Goal: Ask a question

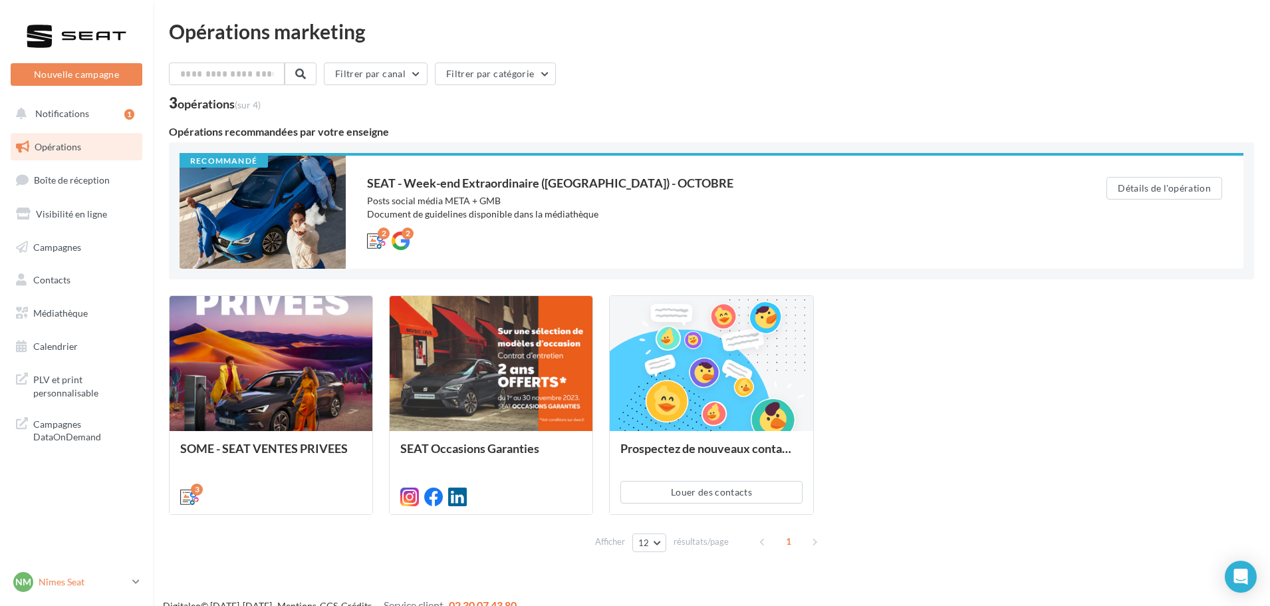
click at [74, 587] on p "Nîmes Seat" at bounding box center [83, 581] width 88 height 13
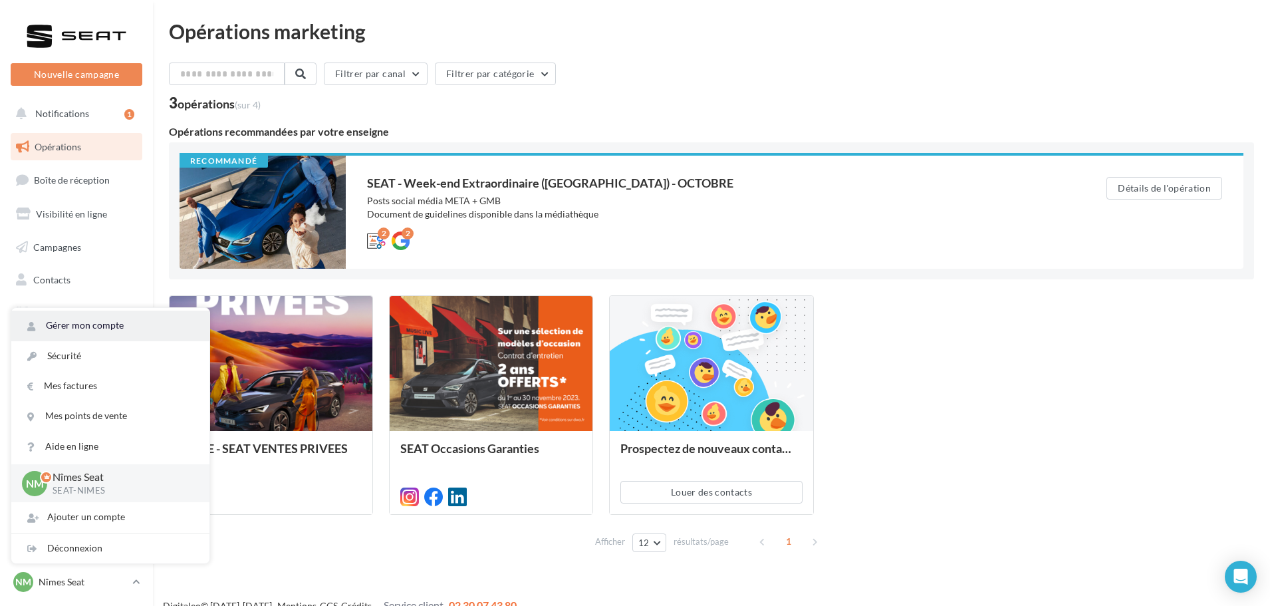
click at [120, 319] on link "Gérer mon compte" at bounding box center [110, 326] width 198 height 30
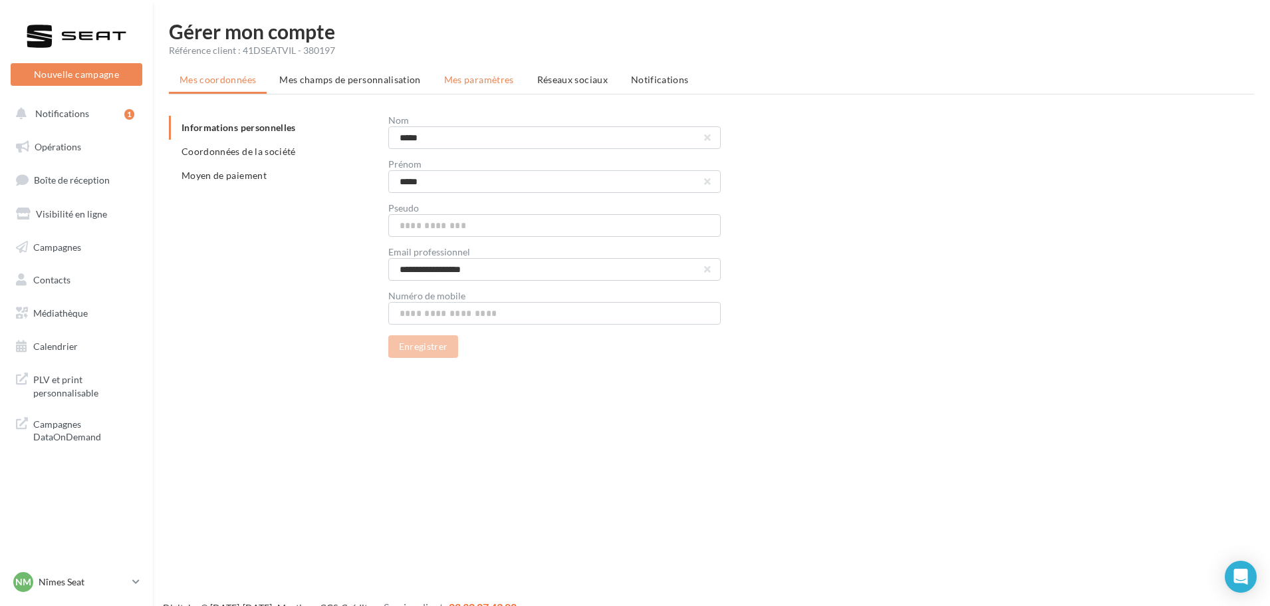
click at [499, 84] on span "Mes paramètres" at bounding box center [479, 79] width 70 height 11
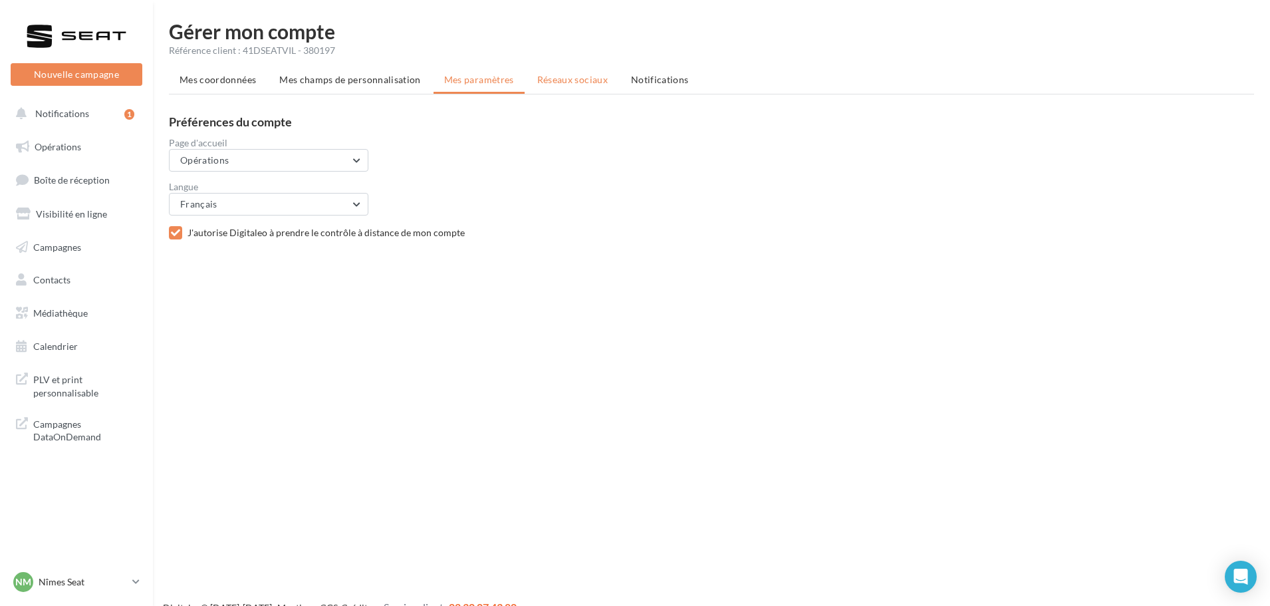
click at [538, 87] on li "Réseaux sociaux" at bounding box center [573, 80] width 92 height 24
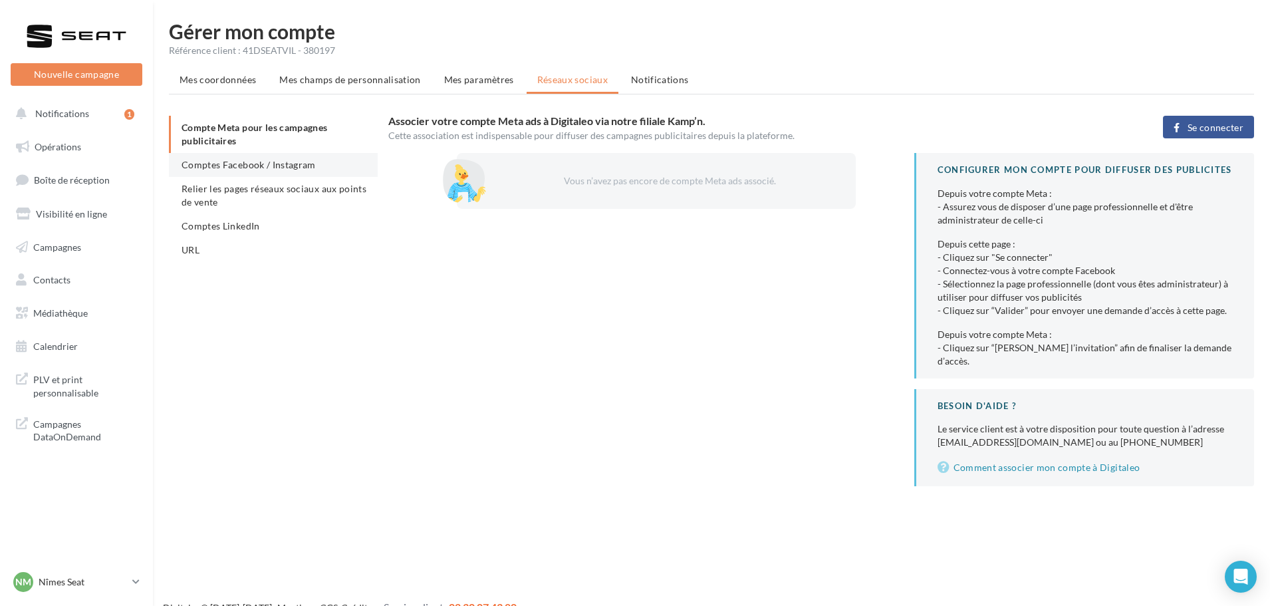
click at [205, 167] on span "Comptes Facebook / Instagram" at bounding box center [249, 164] width 134 height 11
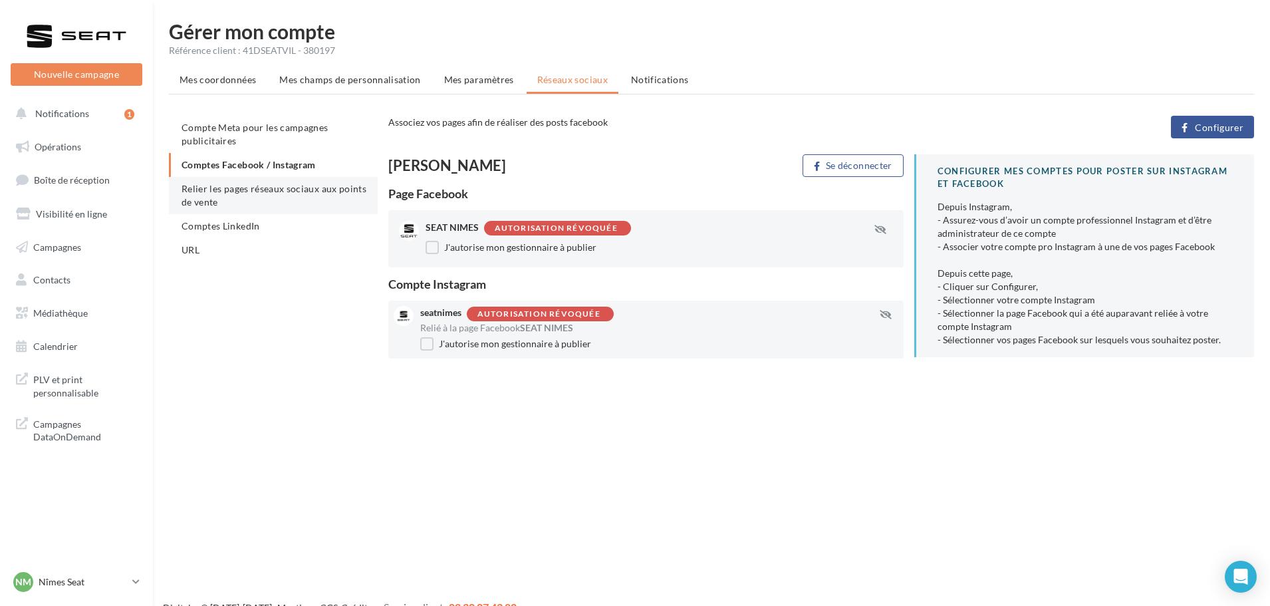
click at [205, 191] on span "Relier les pages réseaux sociaux aux points de vente" at bounding box center [274, 195] width 185 height 25
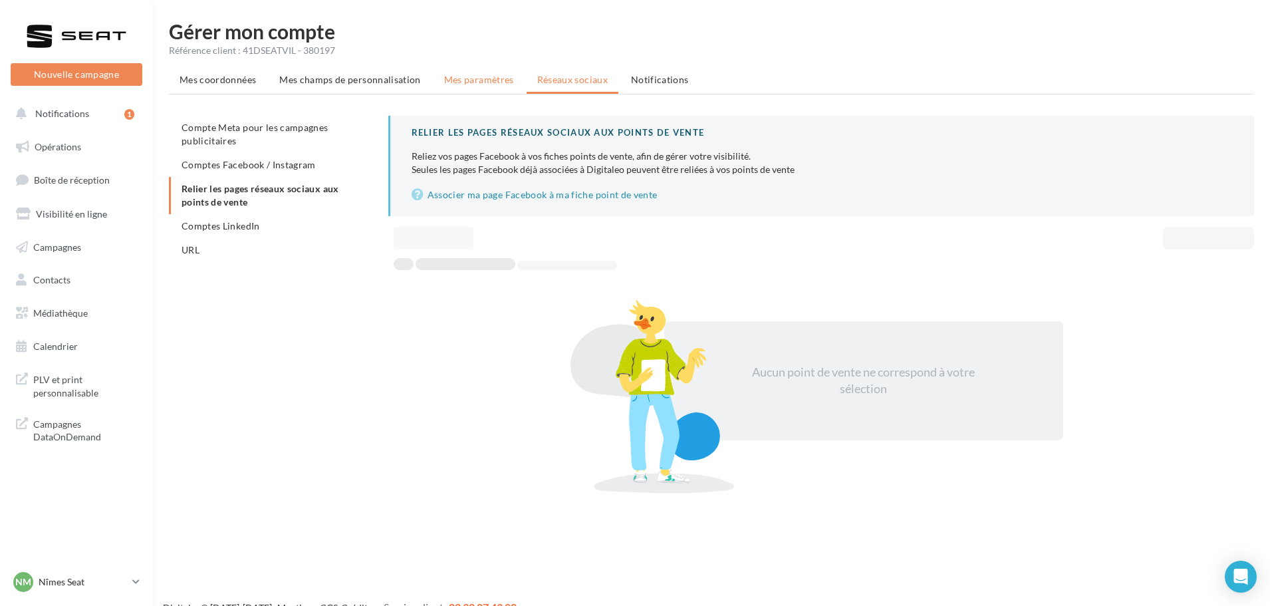
click at [435, 85] on li "Mes paramètres" at bounding box center [479, 80] width 91 height 24
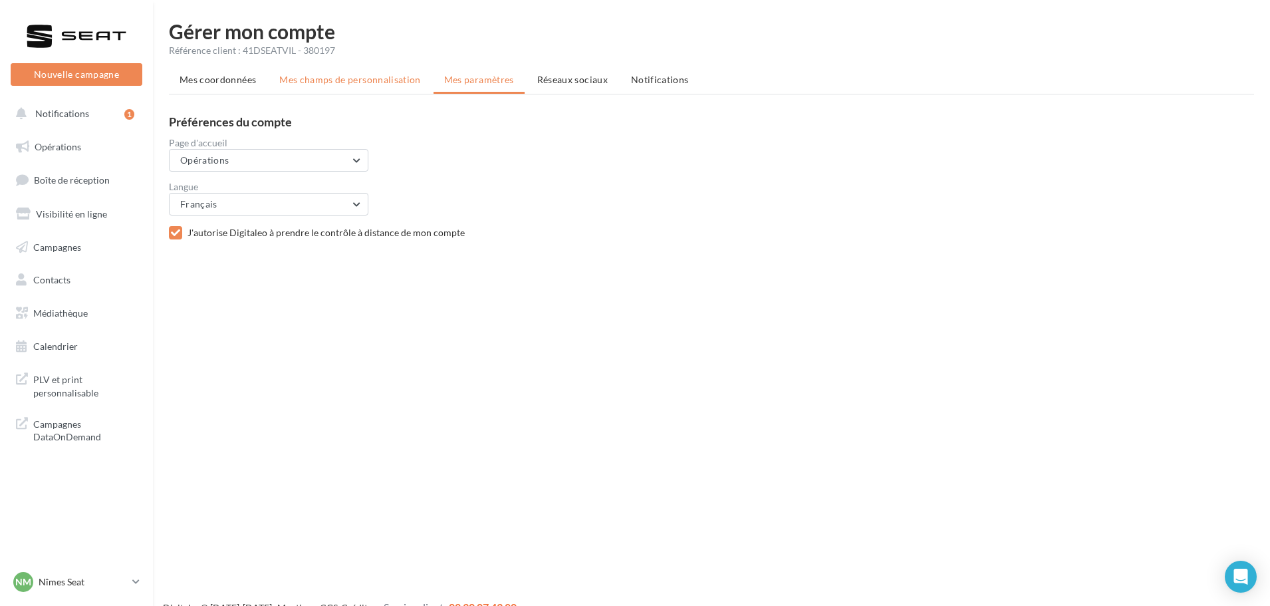
click at [356, 88] on li "Mes champs de personnalisation" at bounding box center [350, 80] width 163 height 24
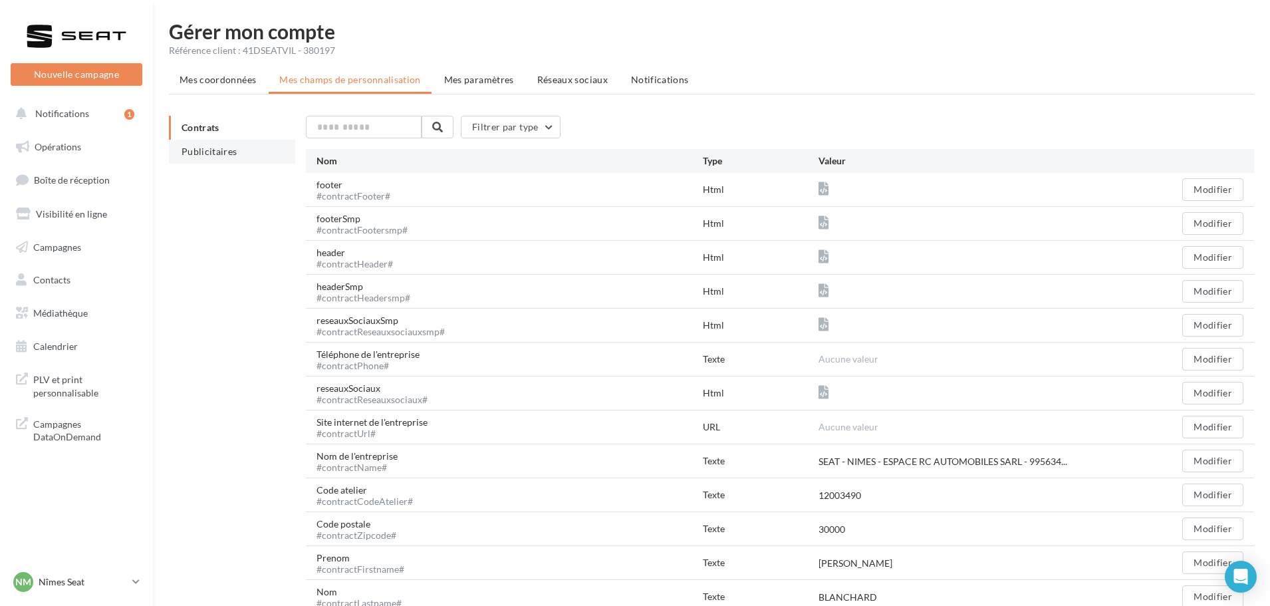
click at [238, 153] on li "Publicitaires" at bounding box center [232, 152] width 126 height 24
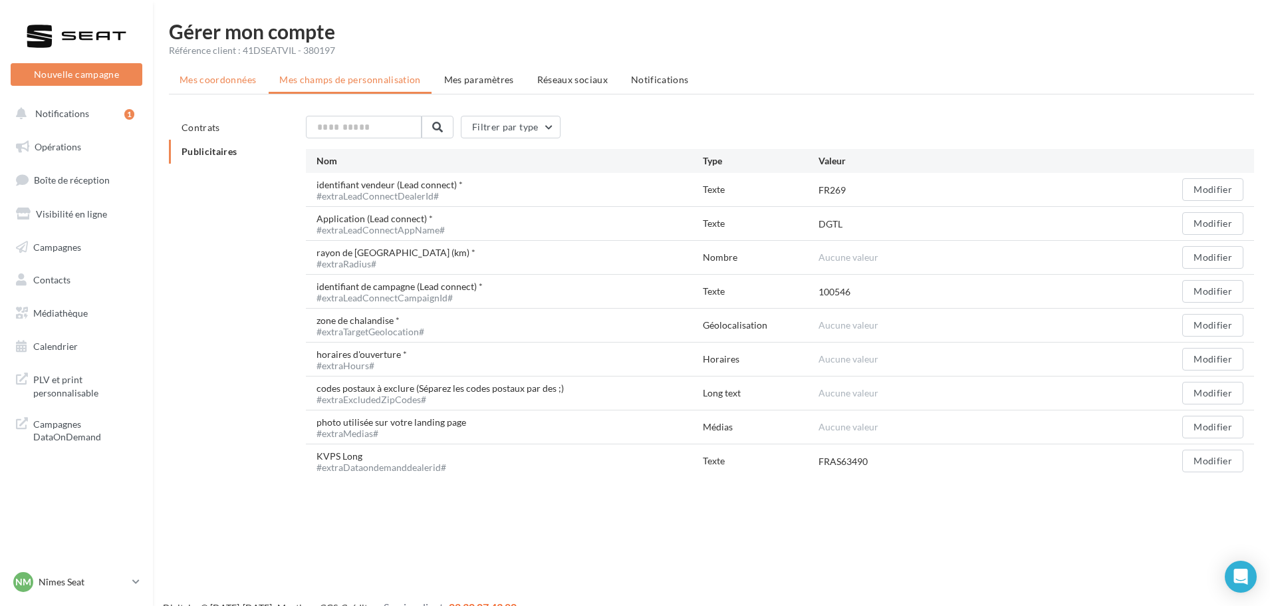
click at [221, 80] on span "Mes coordonnées" at bounding box center [218, 79] width 76 height 11
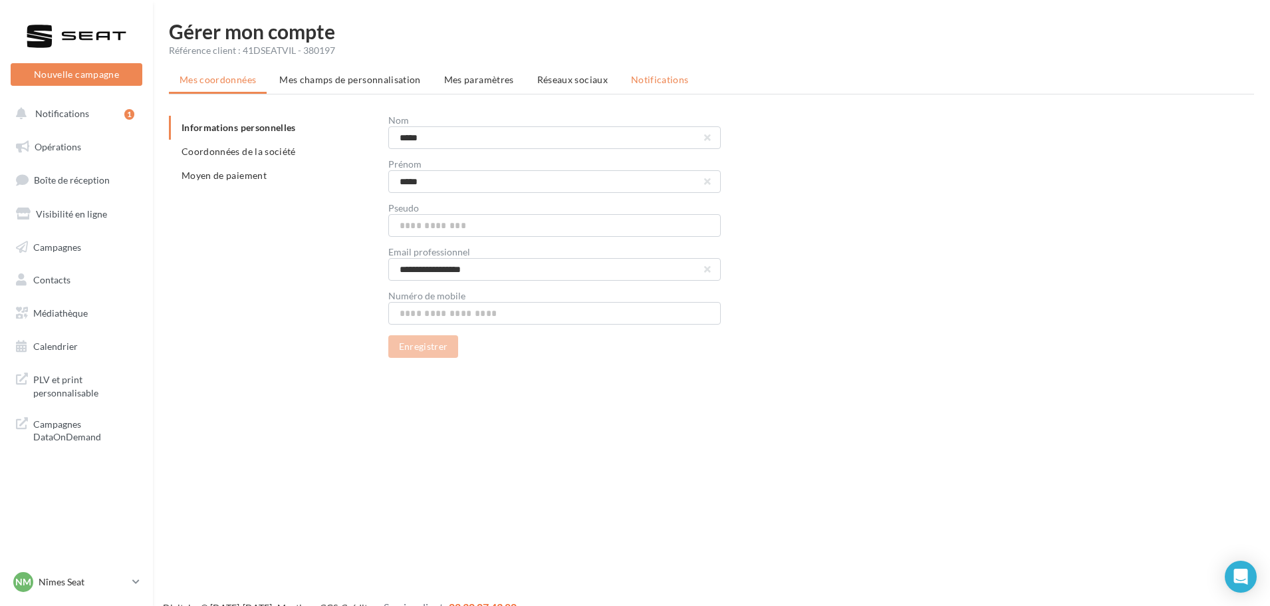
click at [681, 75] on span "Notifications" at bounding box center [660, 79] width 58 height 11
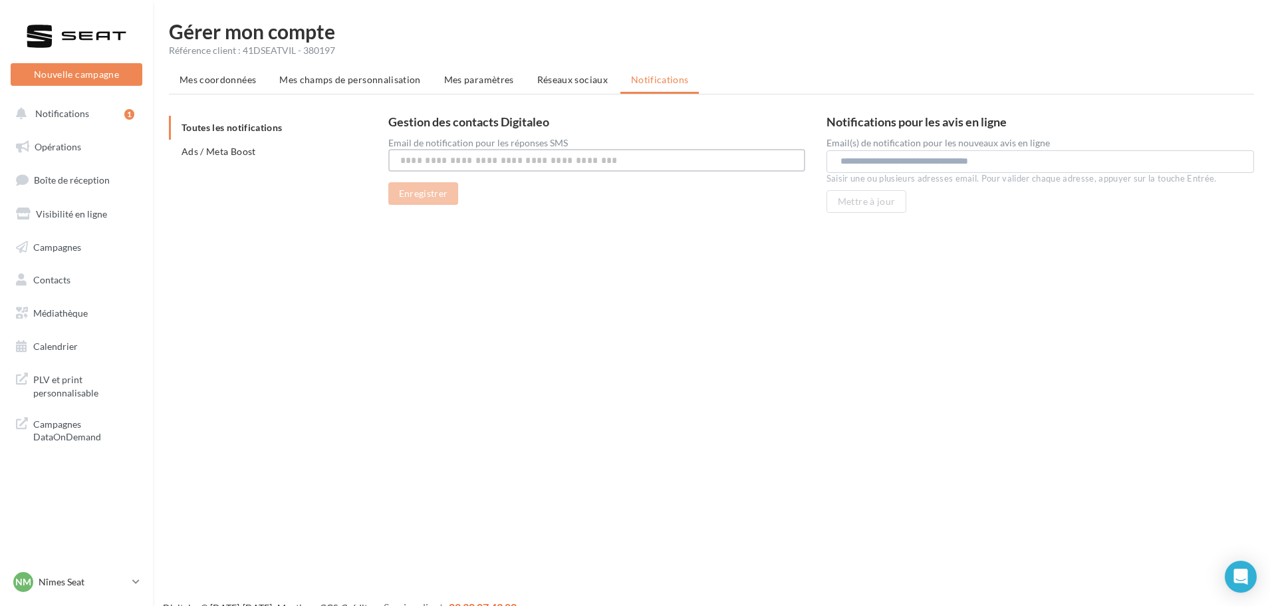
click at [433, 158] on input "text" at bounding box center [596, 160] width 417 height 23
type input "**********"
click at [442, 194] on button "Enregistrer" at bounding box center [423, 193] width 70 height 23
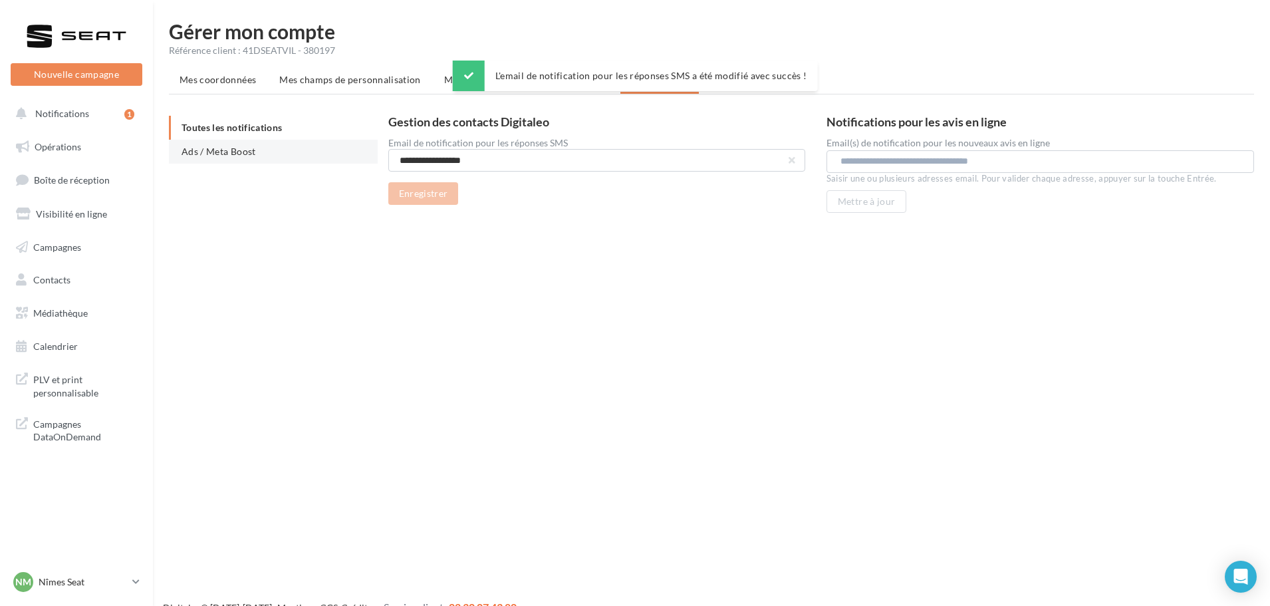
click at [205, 149] on span "Ads / Meta Boost" at bounding box center [219, 151] width 74 height 11
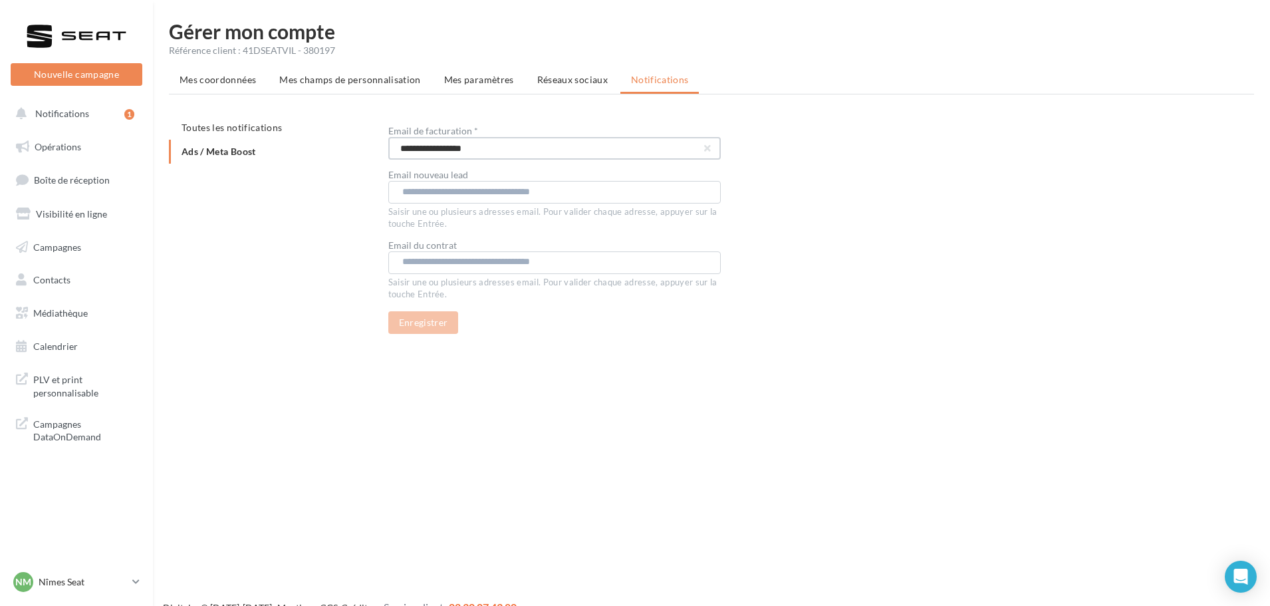
drag, startPoint x: 489, startPoint y: 145, endPoint x: 386, endPoint y: 149, distance: 103.8
click at [386, 149] on div "**********" at bounding box center [717, 225] width 1096 height 218
click at [418, 189] on input "text" at bounding box center [553, 191] width 303 height 13
paste input "**********"
type input "**********"
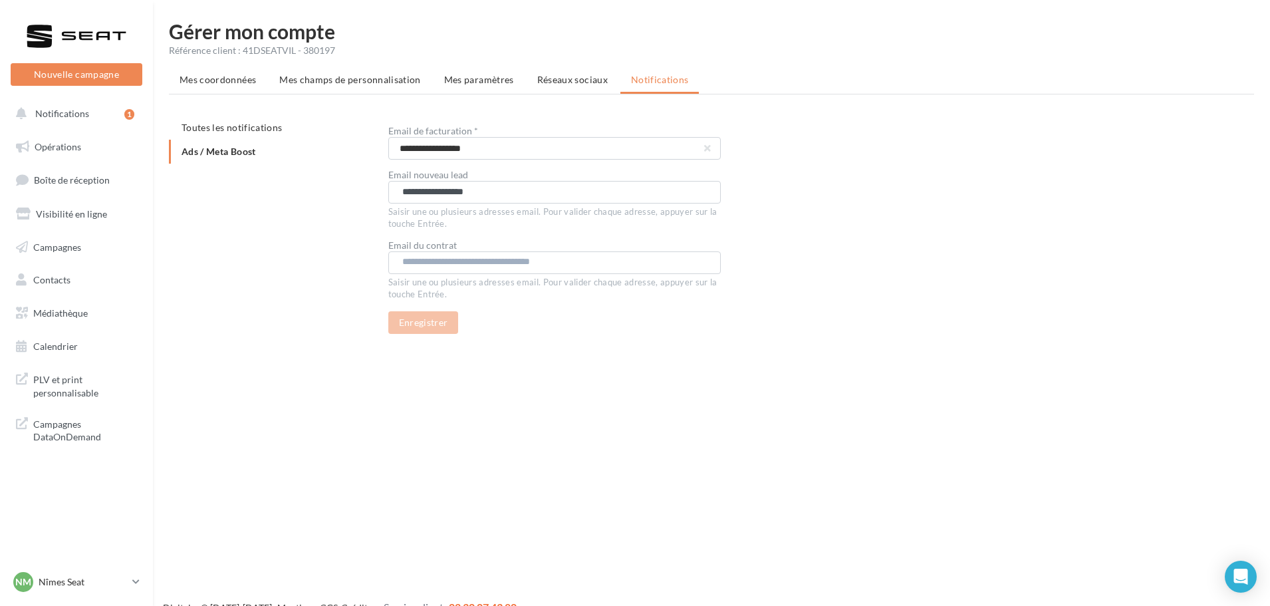
click at [423, 257] on input "text" at bounding box center [553, 261] width 303 height 13
paste input "**********"
type input "**********"
click at [425, 300] on div "Saisir une ou plusieurs adresses email. Pour valider chaque adresse, appuyer su…" at bounding box center [554, 287] width 333 height 27
click at [356, 279] on div "**********" at bounding box center [717, 225] width 1096 height 218
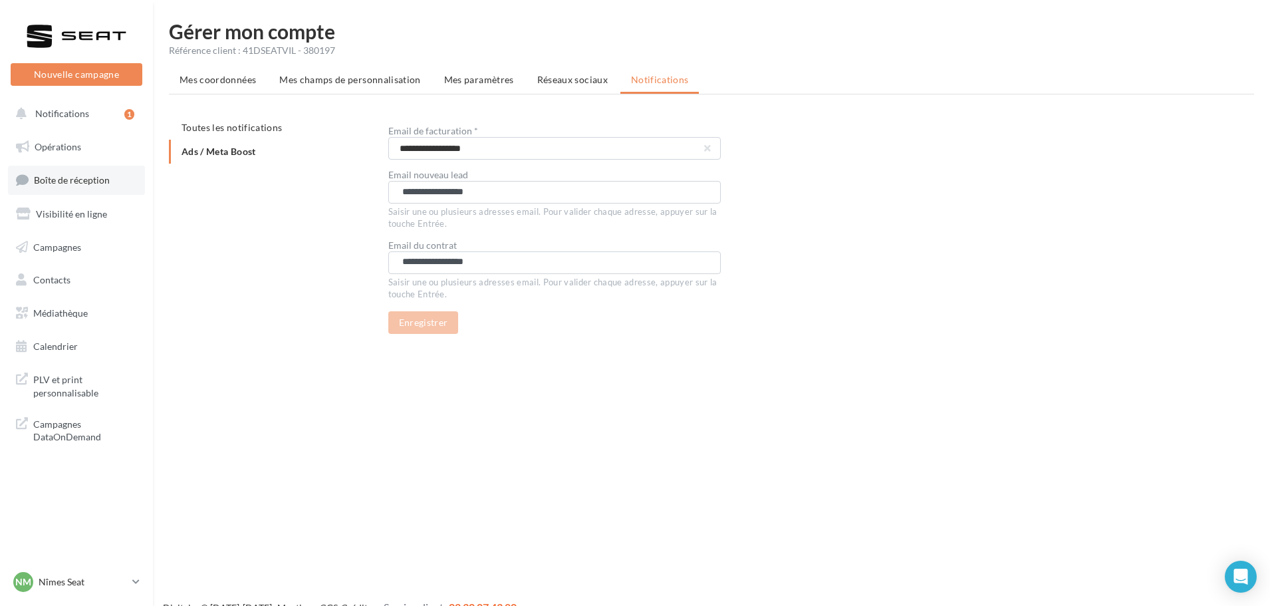
click at [70, 192] on link "Boîte de réception" at bounding box center [76, 180] width 137 height 29
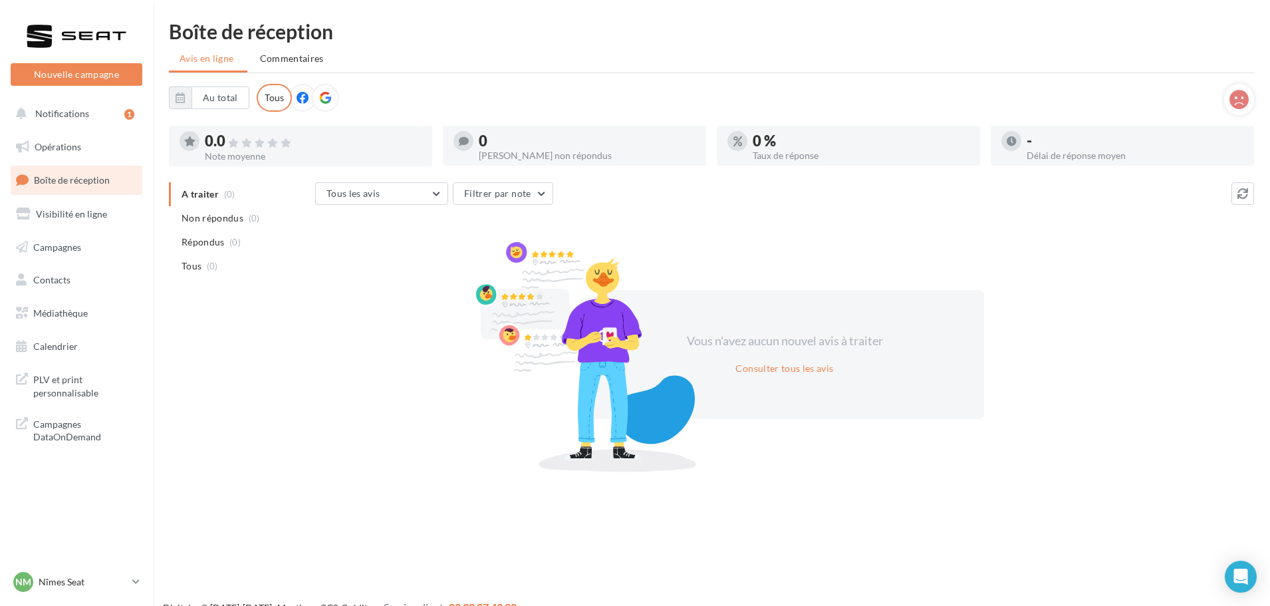
scroll to position [21, 0]
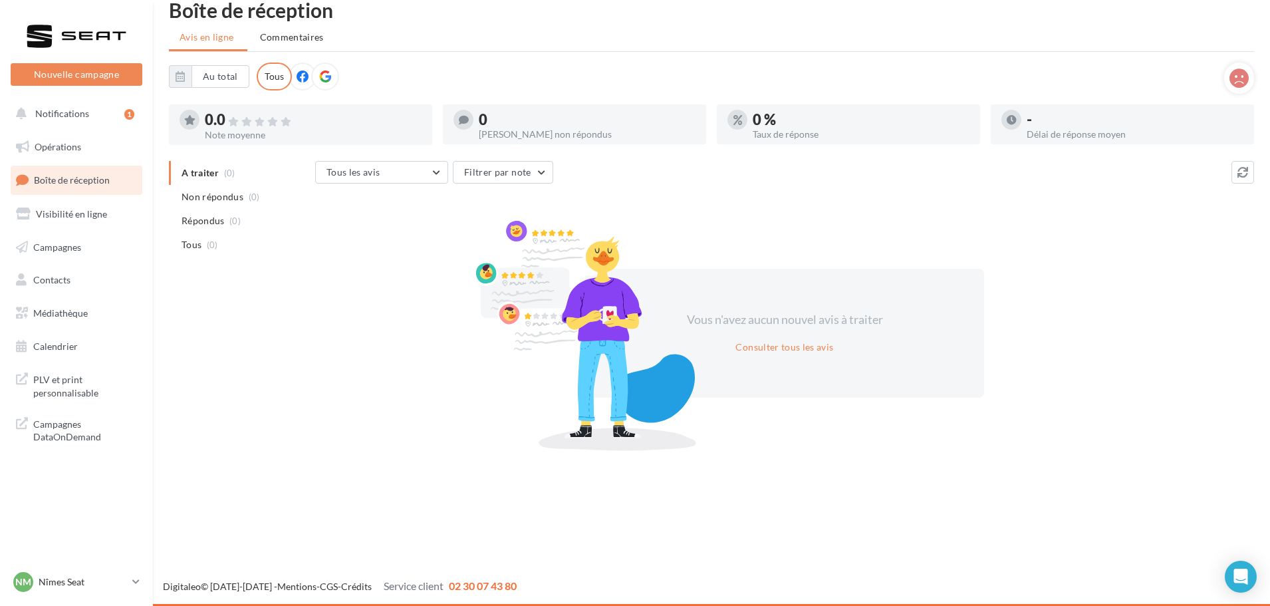
click at [723, 379] on div "Vous n'avez aucun nouvel avis à traiter Consulter tous les avis" at bounding box center [784, 333] width 399 height 129
click at [765, 352] on button "Consulter tous les avis" at bounding box center [784, 347] width 108 height 16
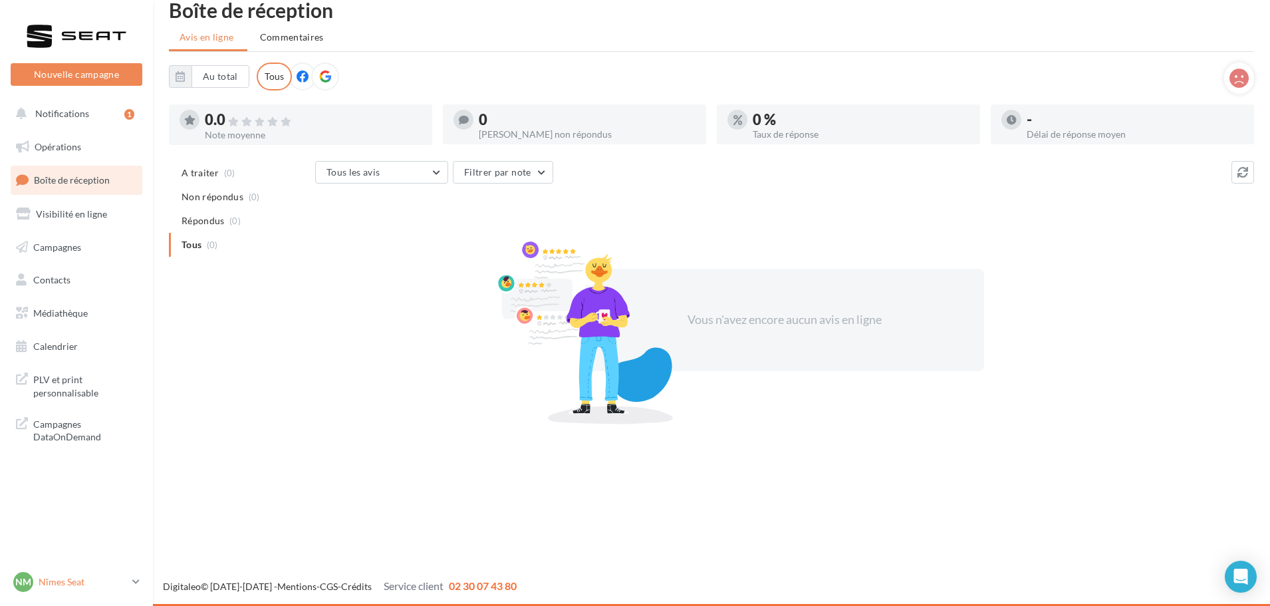
click at [74, 578] on p "Nîmes Seat" at bounding box center [83, 581] width 88 height 13
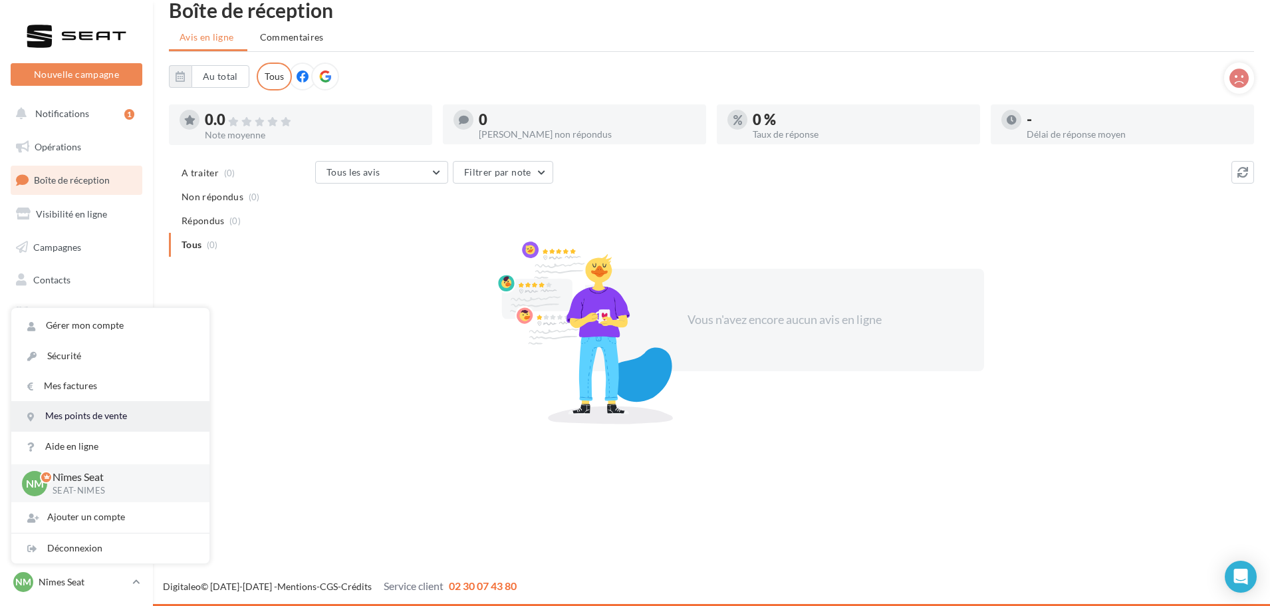
click at [75, 412] on link "Mes points de vente" at bounding box center [110, 416] width 198 height 30
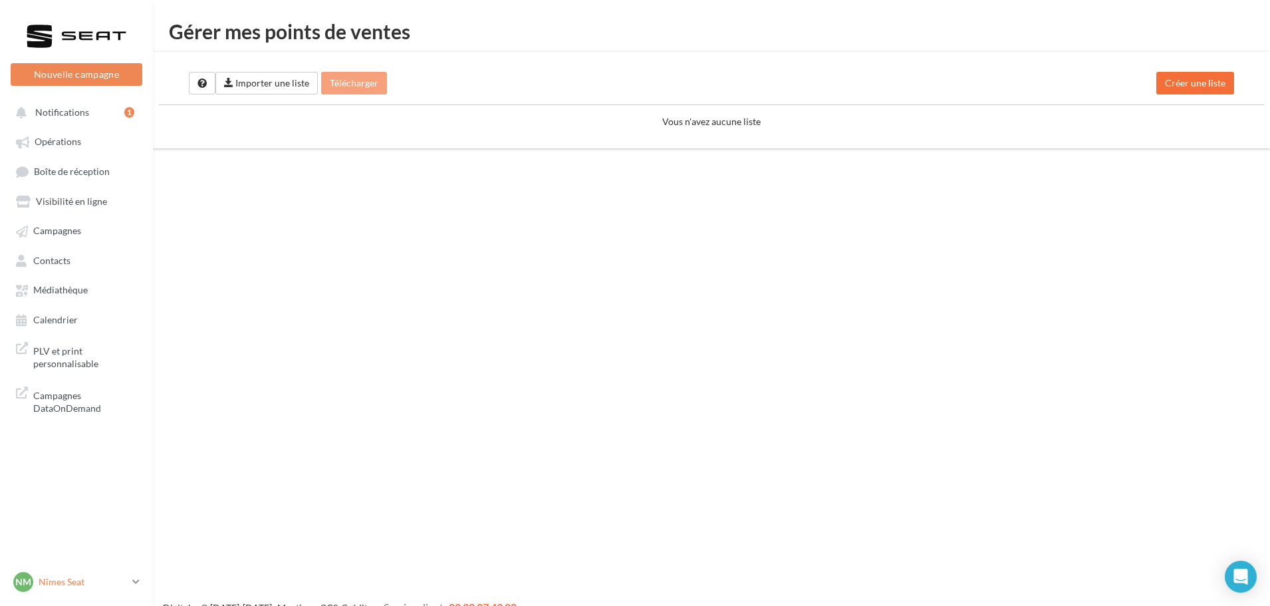
click at [118, 579] on p "Nîmes Seat" at bounding box center [83, 581] width 88 height 13
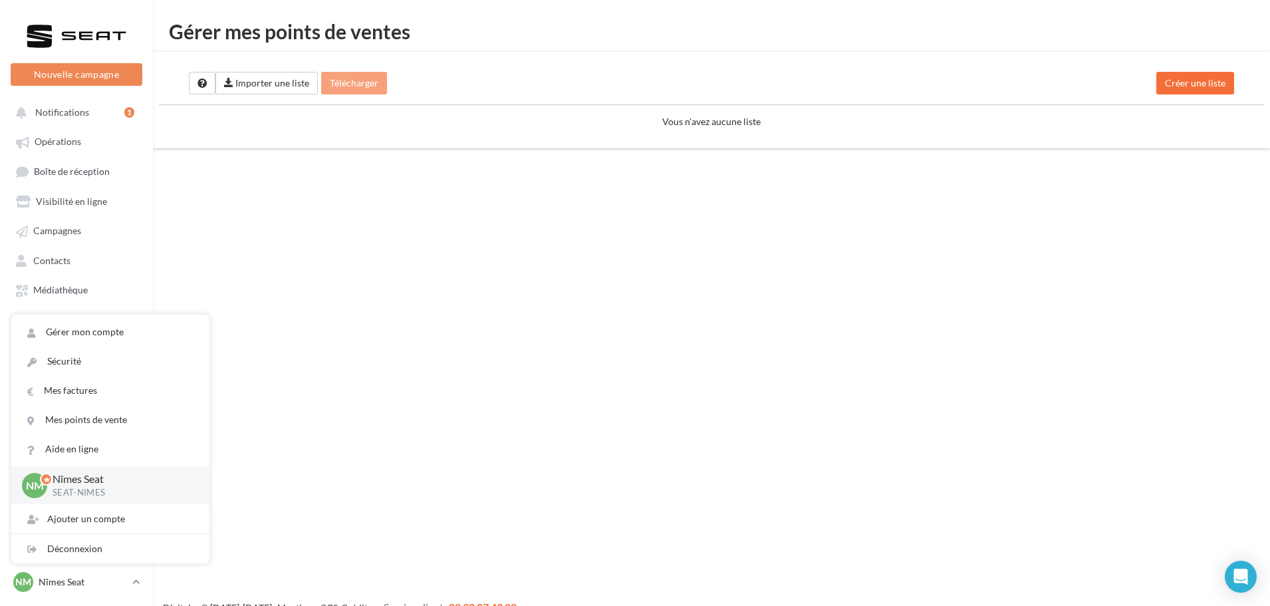
click at [385, 192] on div "Nouvelle campagne Nouvelle campagne Notifications 1 Opérations Boîte de récepti…" at bounding box center [635, 324] width 1270 height 606
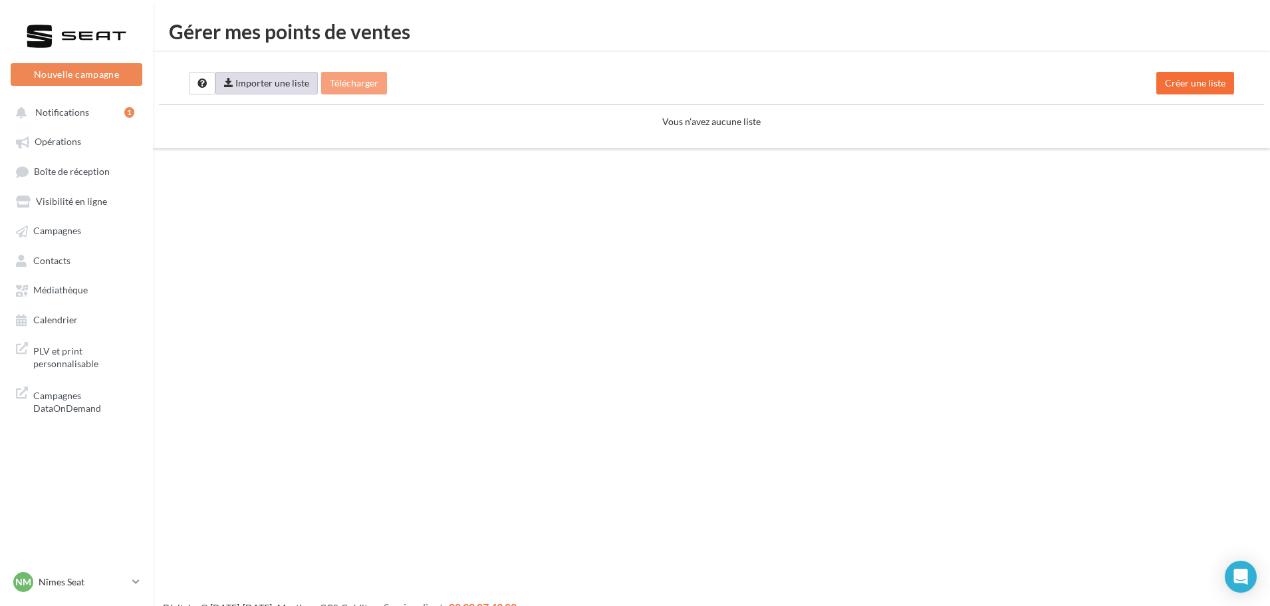
click at [269, 76] on label "Importer une liste" at bounding box center [266, 83] width 102 height 23
click at [269, 90] on input "Importer une liste" at bounding box center [314, 98] width 181 height 17
click at [78, 285] on span "Médiathèque" at bounding box center [60, 290] width 55 height 11
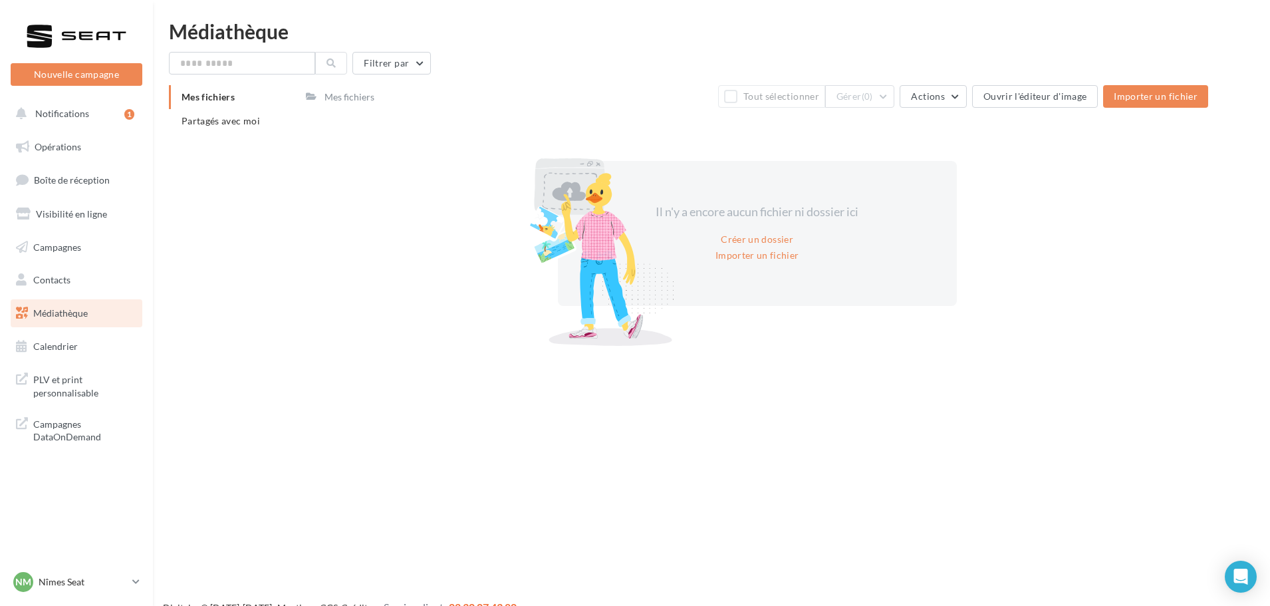
click at [78, 285] on link "Contacts" at bounding box center [76, 280] width 137 height 28
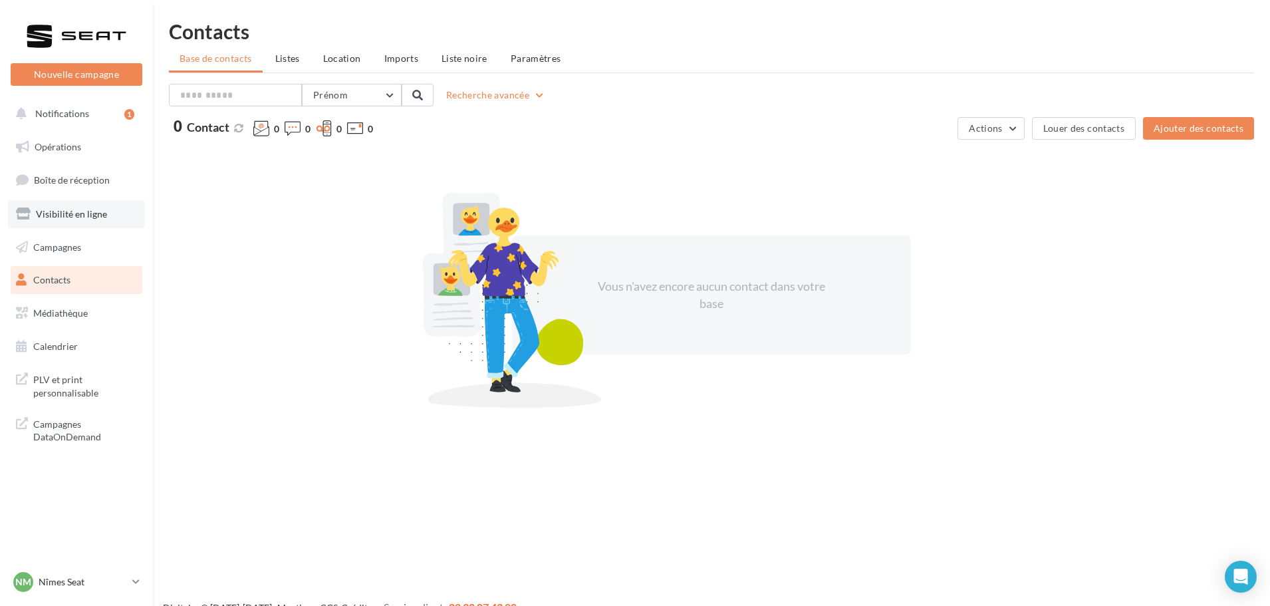
click at [64, 204] on link "Visibilité en ligne" at bounding box center [76, 214] width 137 height 28
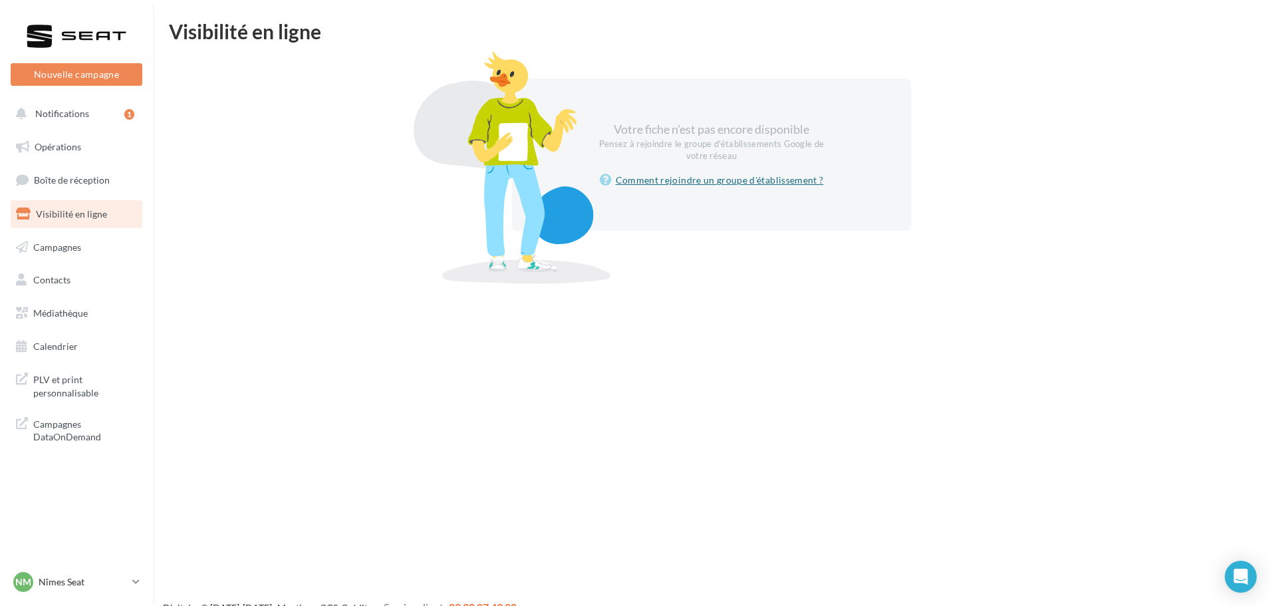
click at [642, 182] on link "Comment rejoindre un groupe d'établissement ?" at bounding box center [712, 180] width 224 height 16
click at [73, 577] on p "Nîmes Seat" at bounding box center [83, 581] width 88 height 13
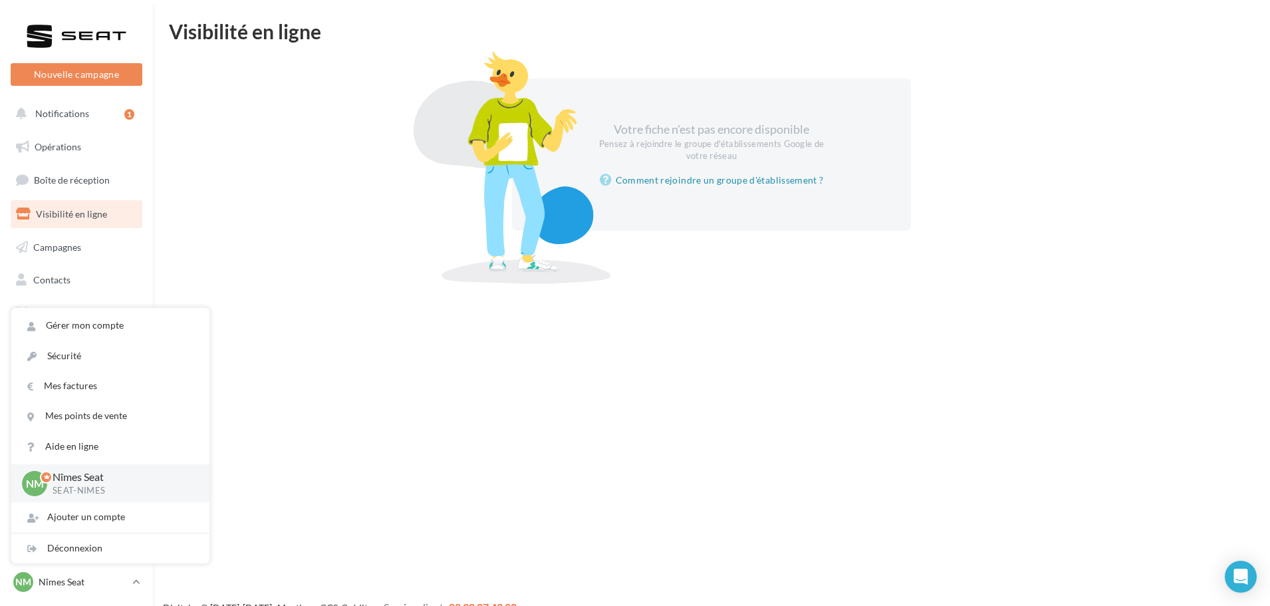
click at [77, 488] on p "SEAT-NIMES" at bounding box center [121, 491] width 136 height 12
click at [72, 448] on link "Aide en ligne" at bounding box center [110, 447] width 198 height 30
click at [329, 350] on div "Nouvelle campagne Nouvelle campagne Notifications 1 Opérations Boîte de récepti…" at bounding box center [635, 324] width 1270 height 606
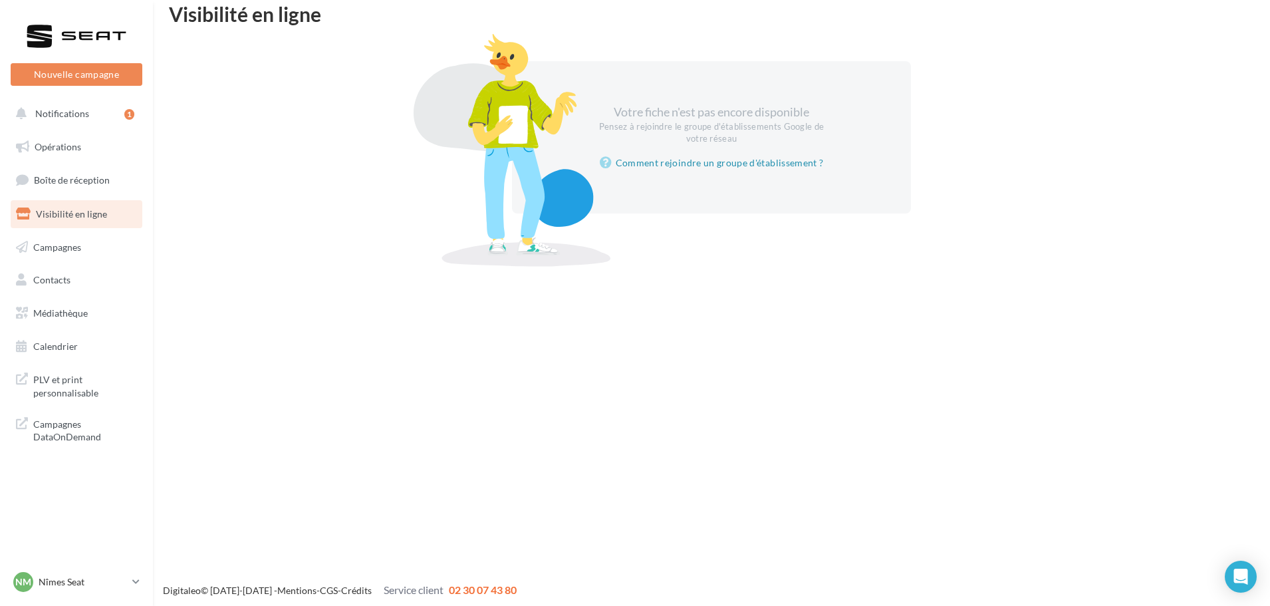
scroll to position [21, 0]
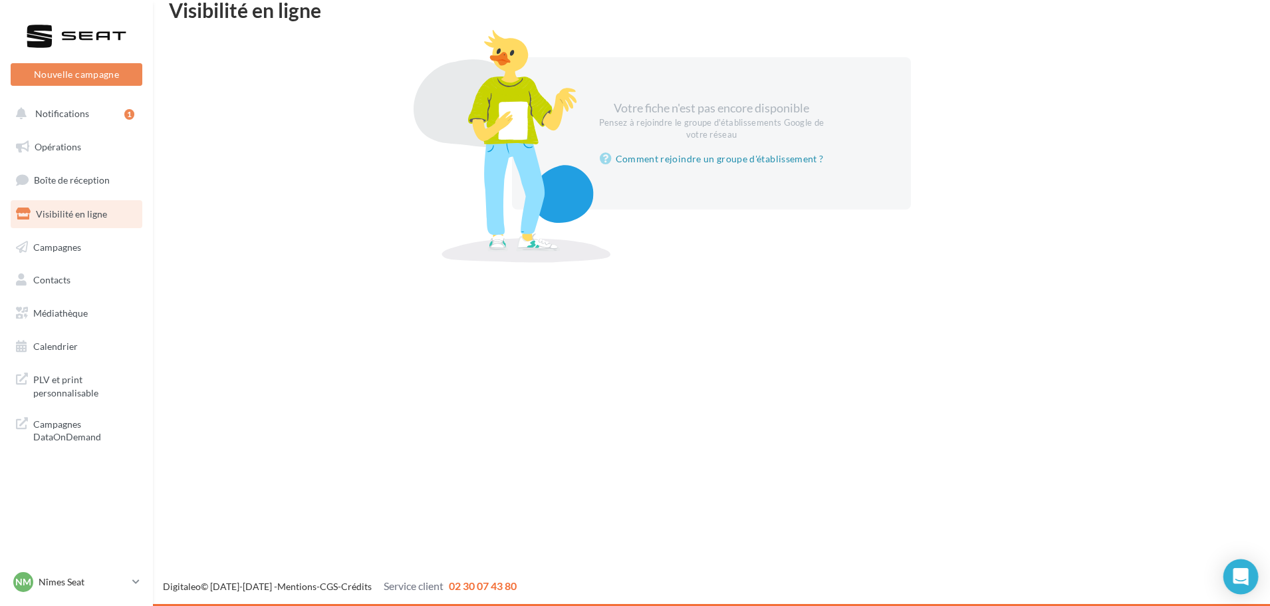
click at [1246, 568] on div "Open Intercom Messenger" at bounding box center [1241, 576] width 35 height 35
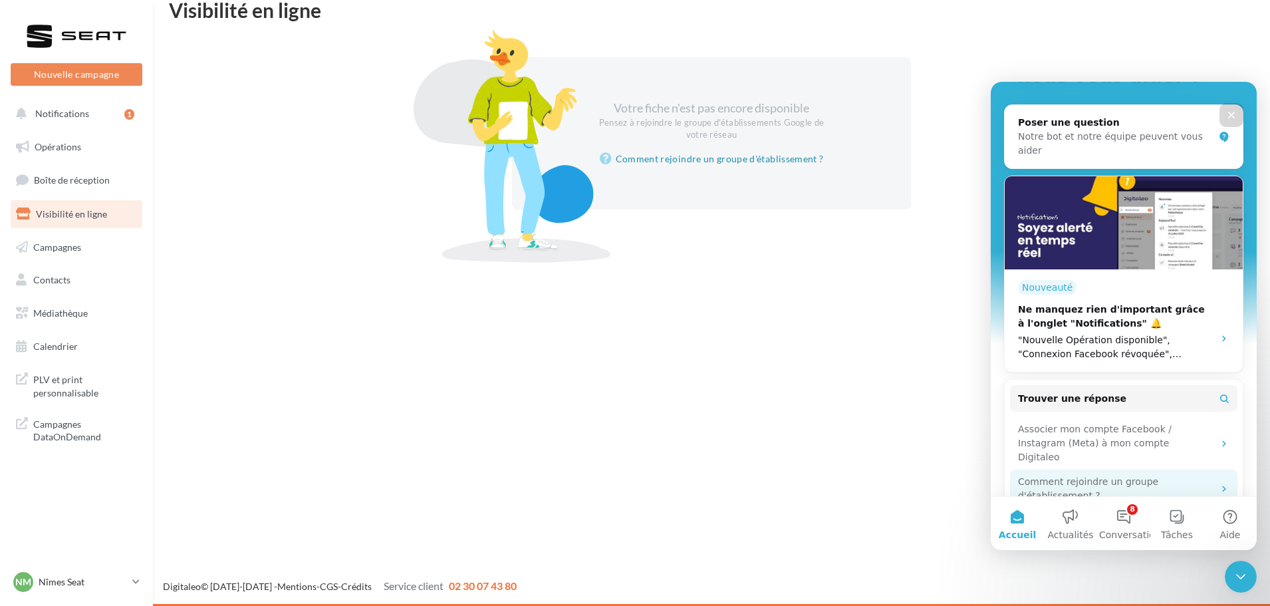
scroll to position [133, 0]
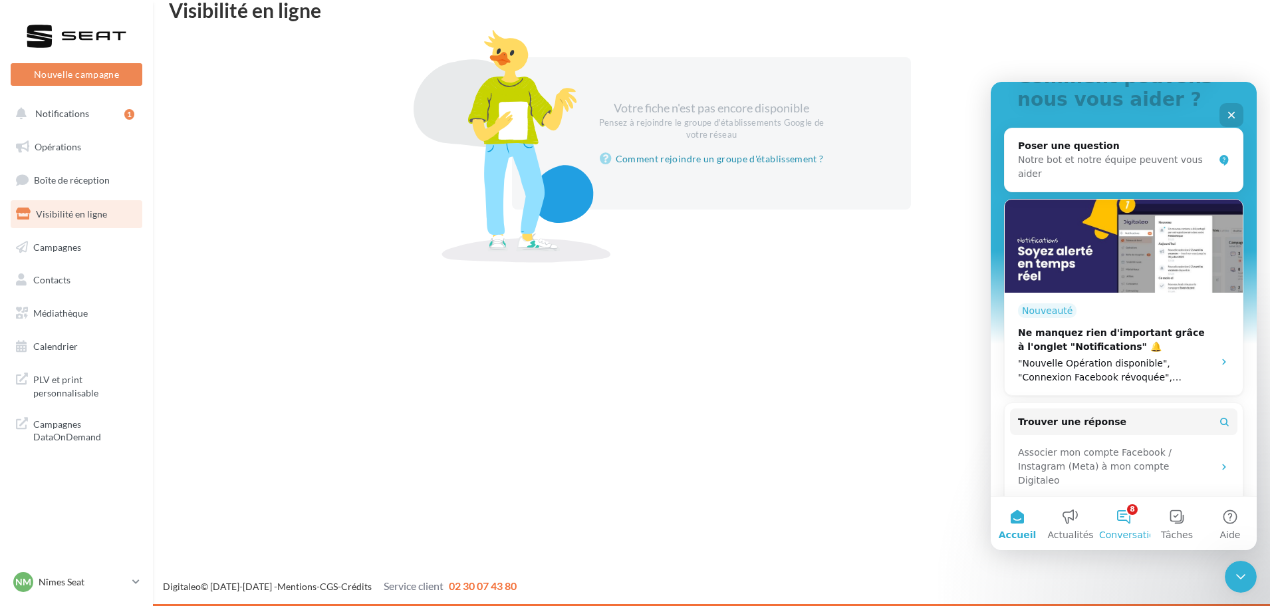
click at [1121, 522] on button "8 Conversations" at bounding box center [1123, 523] width 53 height 53
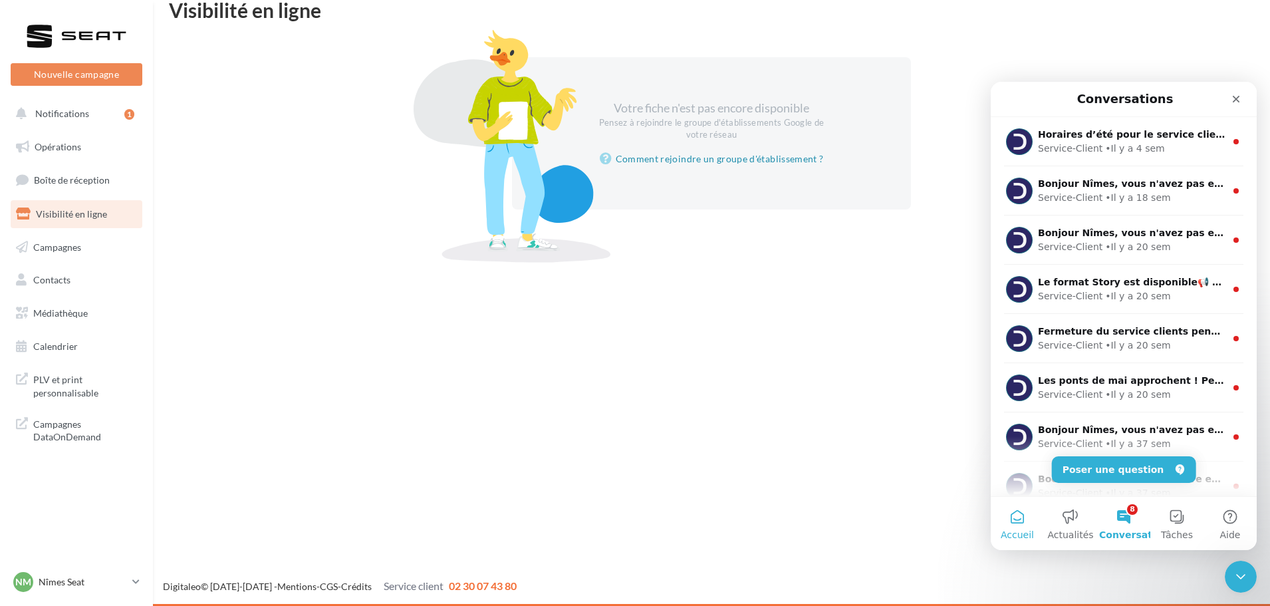
click at [1014, 537] on span "Accueil" at bounding box center [1017, 534] width 33 height 9
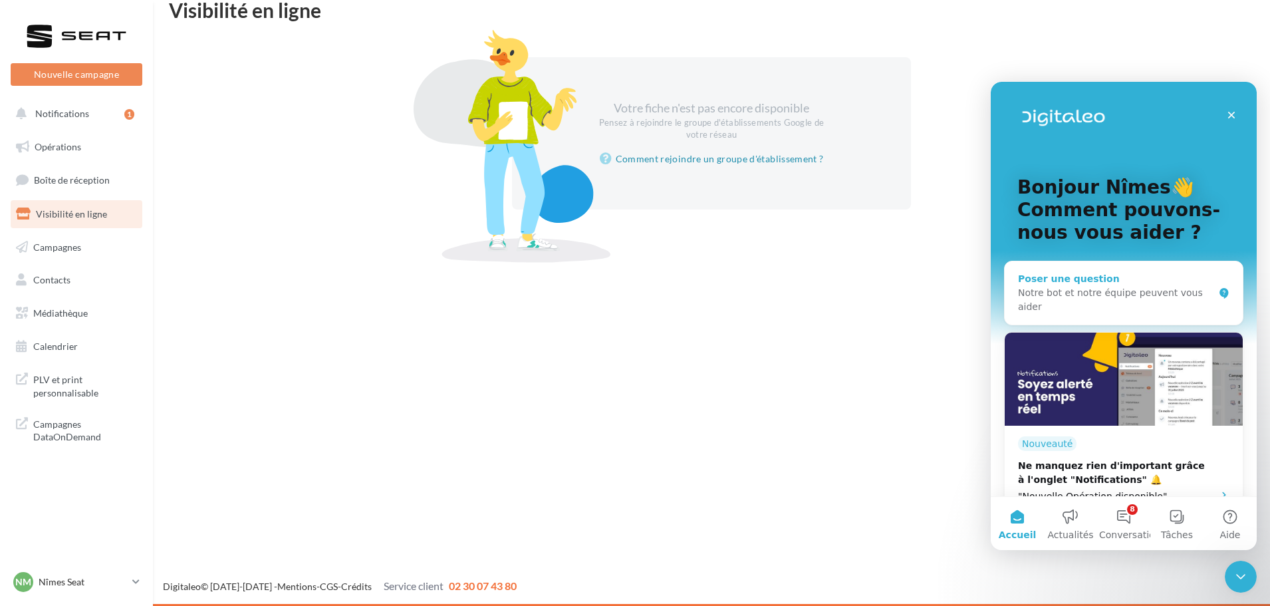
click at [1061, 291] on div "Notre bot et notre équipe peuvent vous aider" at bounding box center [1116, 300] width 196 height 28
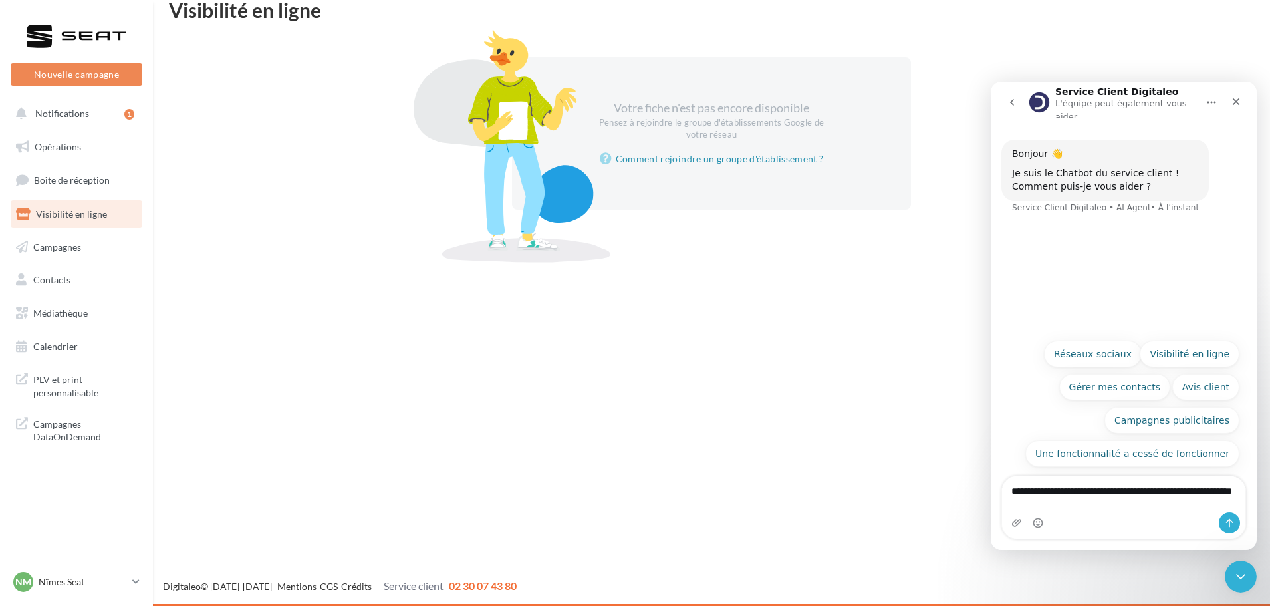
type textarea "**********"
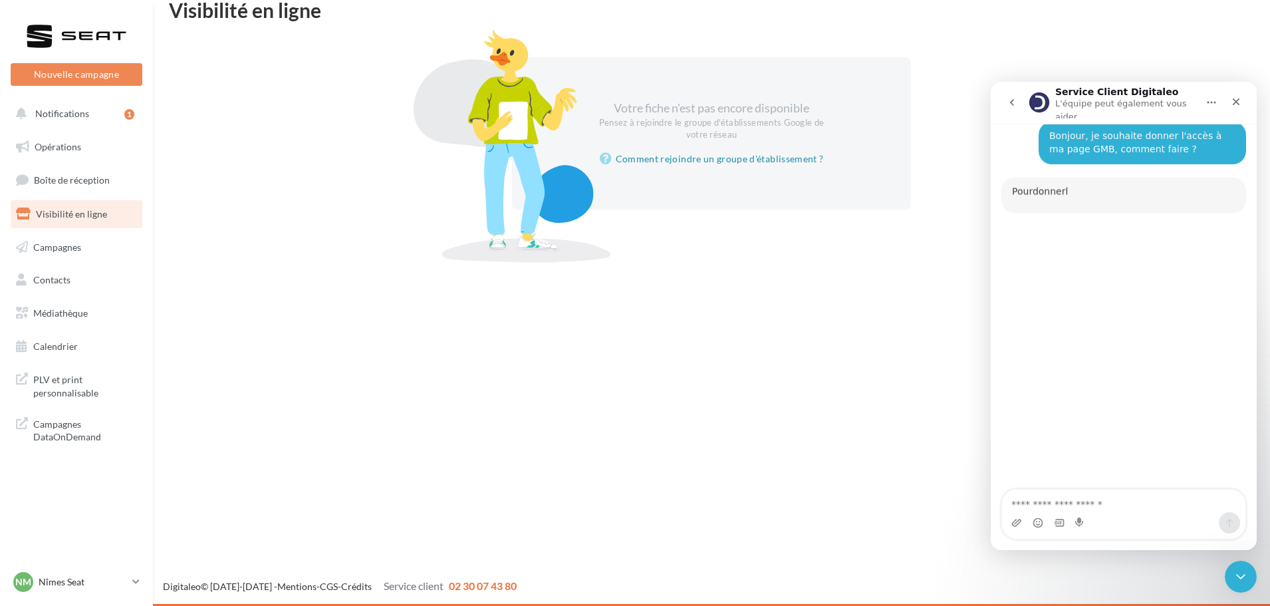
scroll to position [92, 0]
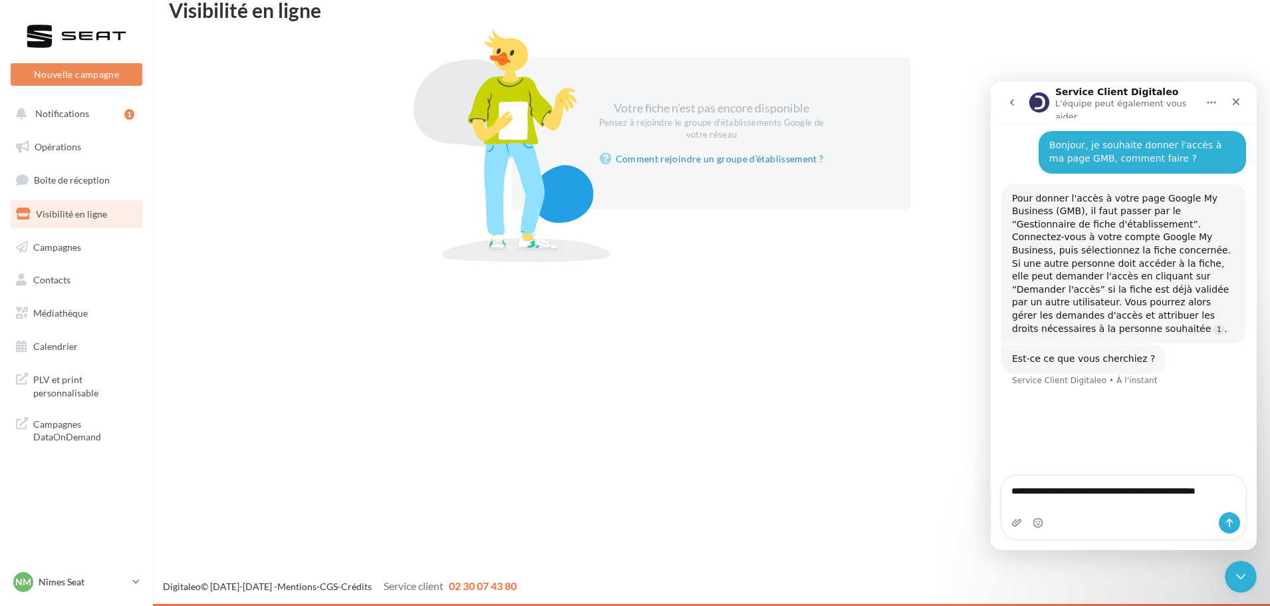
type textarea "**********"
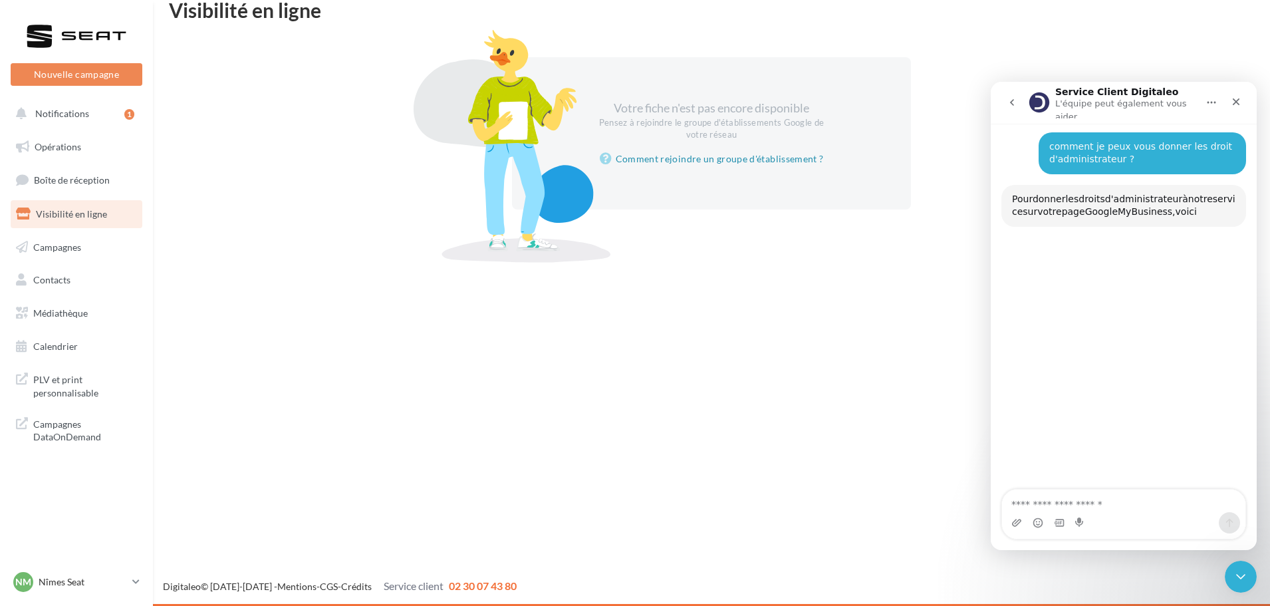
scroll to position [332, 0]
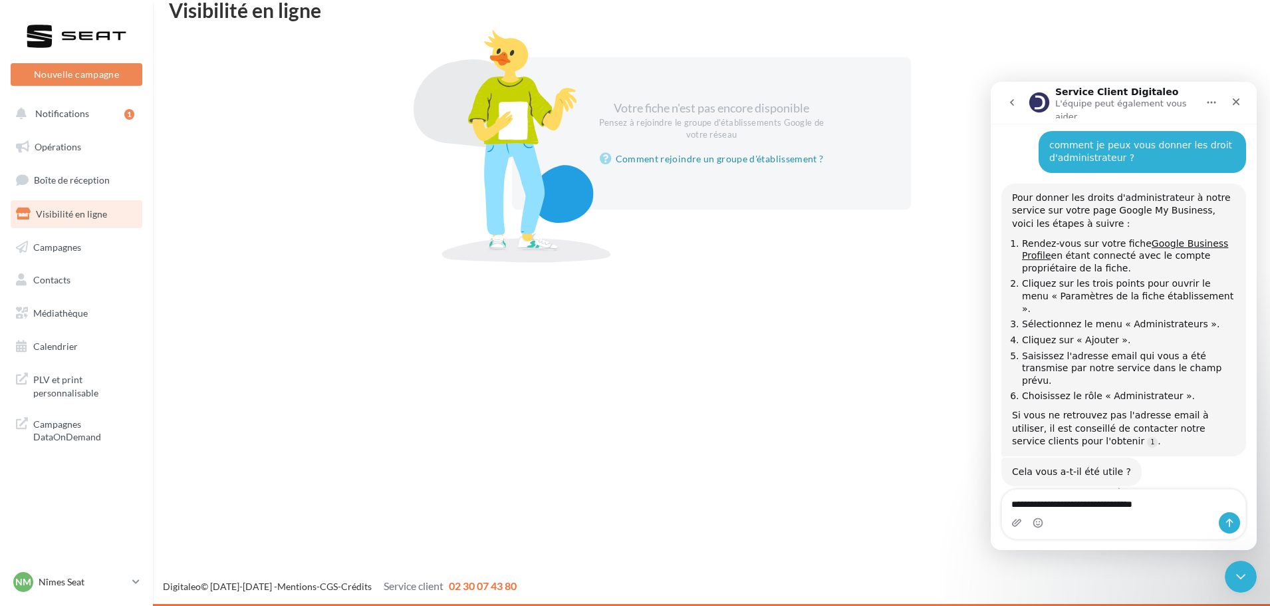
type textarea "**********"
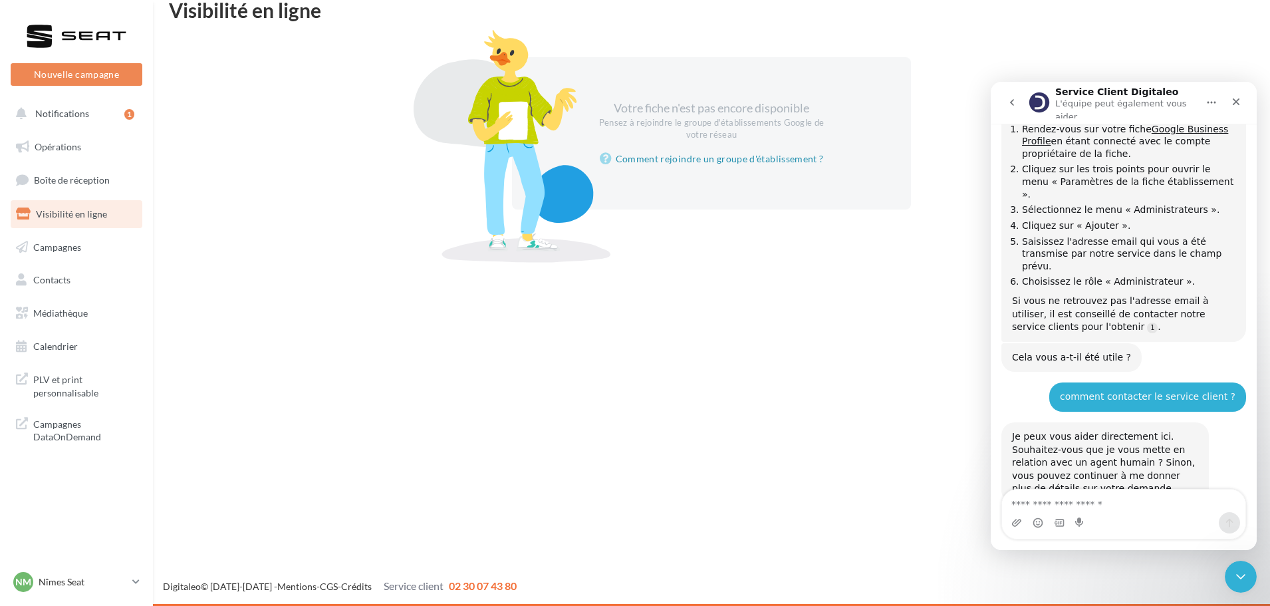
scroll to position [447, 0]
type textarea "**********"
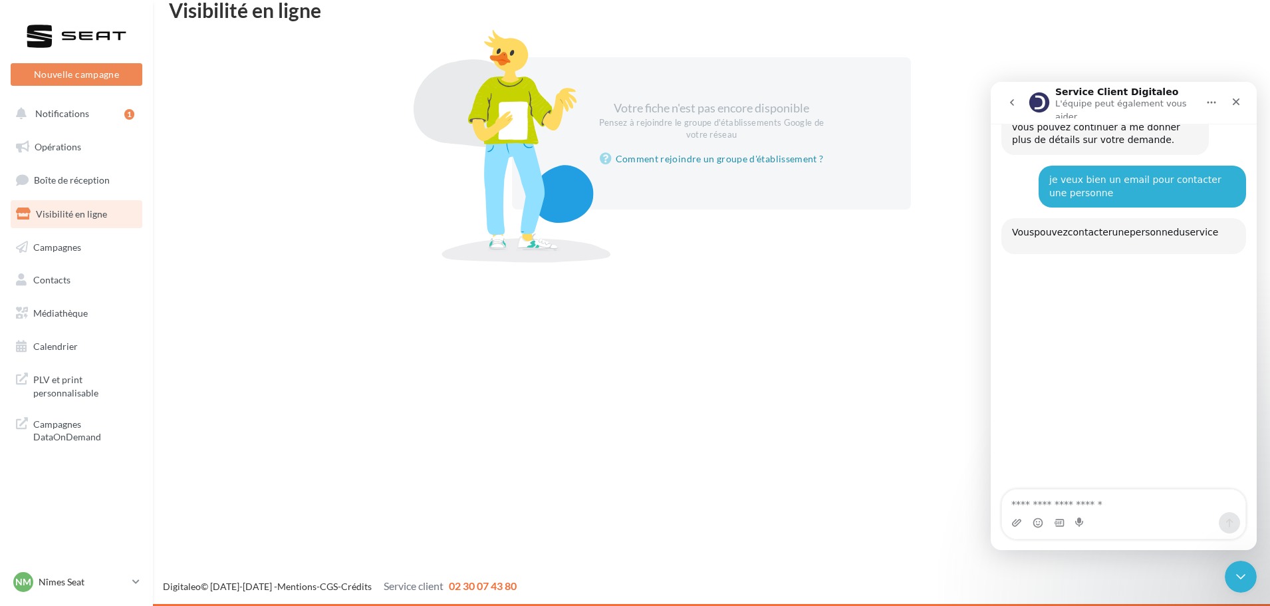
scroll to position [805, 0]
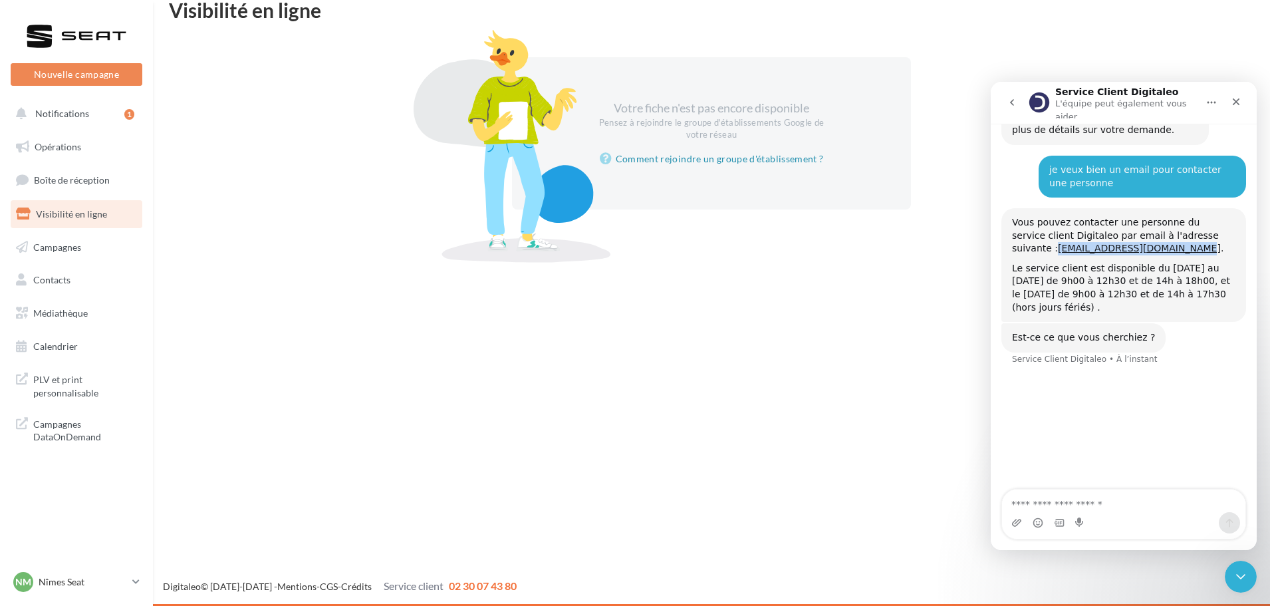
drag, startPoint x: 1127, startPoint y: 207, endPoint x: 1012, endPoint y: 211, distance: 115.1
click at [1012, 211] on div "Vous pouvez contacter une personne du service client Digitaleo par email à l'ad…" at bounding box center [1124, 265] width 245 height 114
copy link "[EMAIL_ADDRESS][DOMAIN_NAME]"
click at [131, 578] on link "Nm Nîmes Seat SEAT-NIMES" at bounding box center [77, 581] width 132 height 25
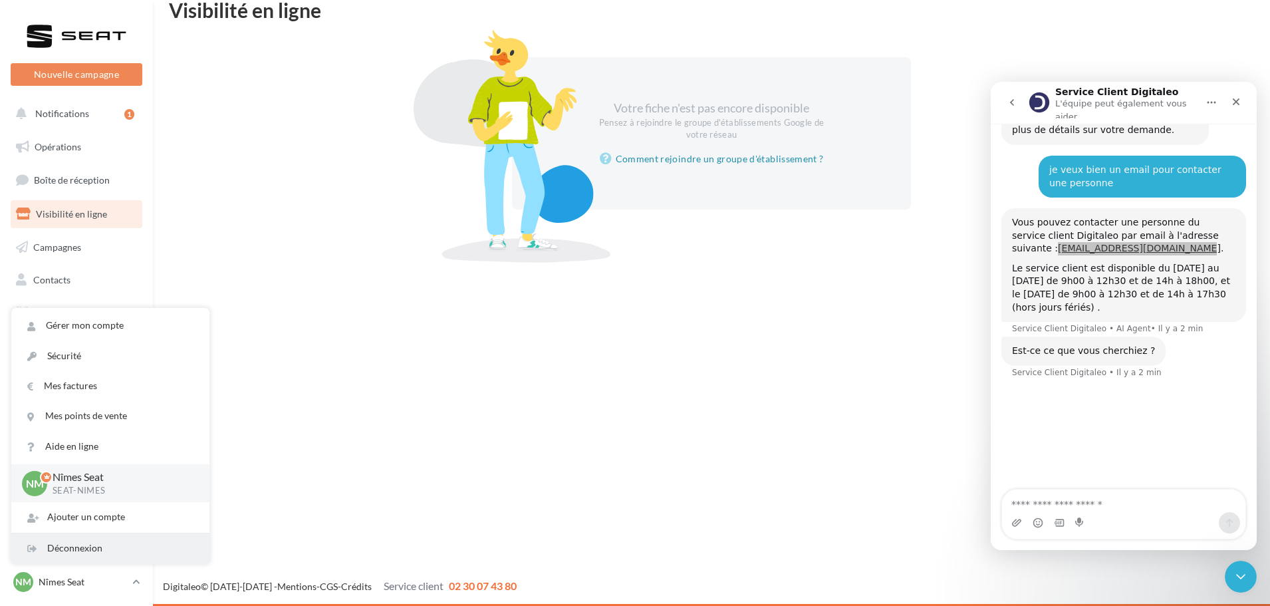
click at [71, 548] on div "Déconnexion" at bounding box center [110, 548] width 198 height 30
